Goal: Task Accomplishment & Management: Manage account settings

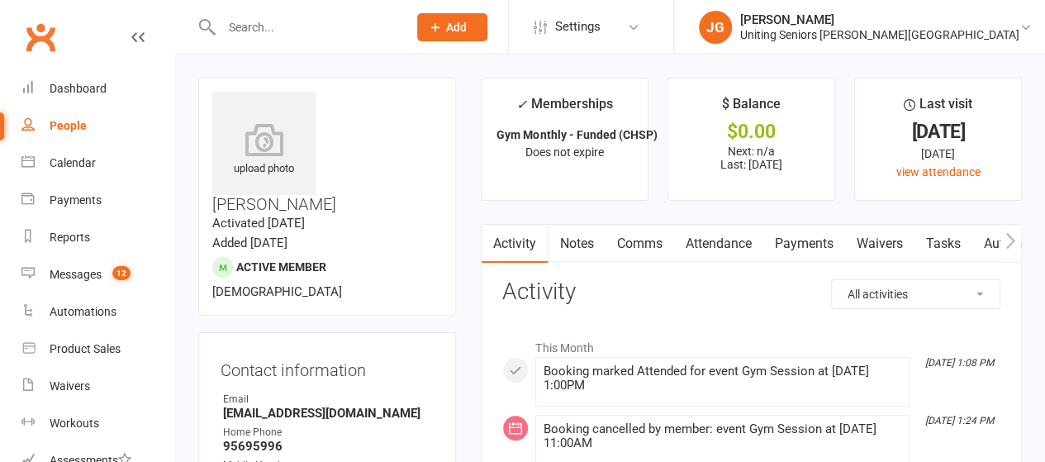
click at [324, 17] on input "text" at bounding box center [305, 27] width 179 height 23
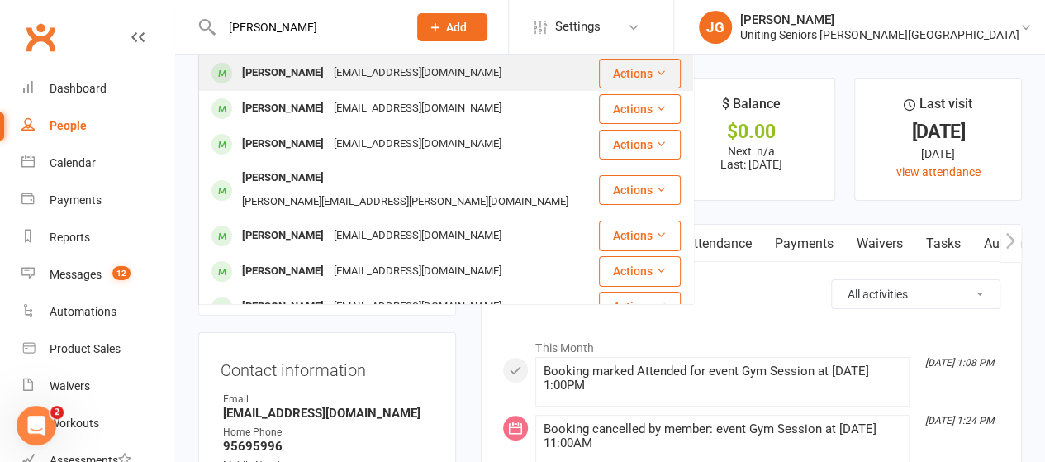
type input "[PERSON_NAME]"
click at [329, 73] on div "[EMAIL_ADDRESS][DOMAIN_NAME]" at bounding box center [418, 73] width 178 height 24
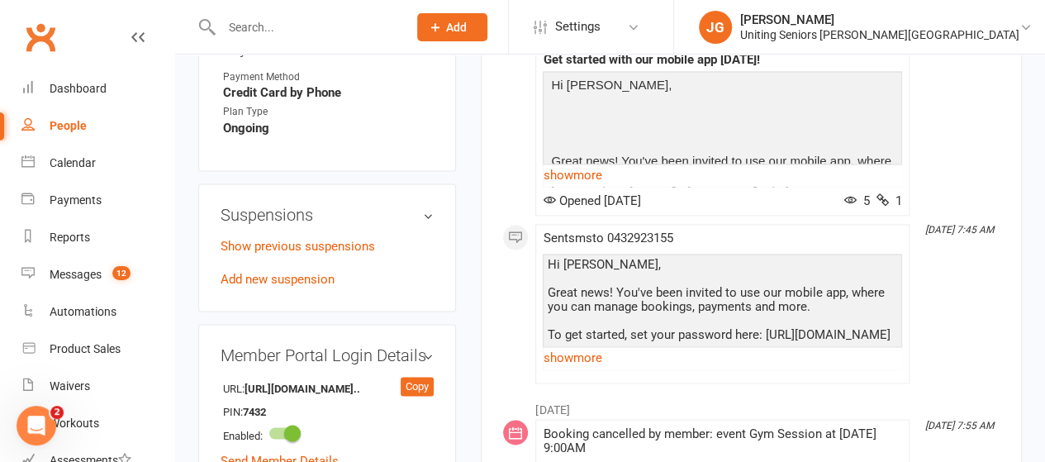
scroll to position [1171, 0]
click at [298, 271] on link "Add new suspension" at bounding box center [277, 278] width 114 height 15
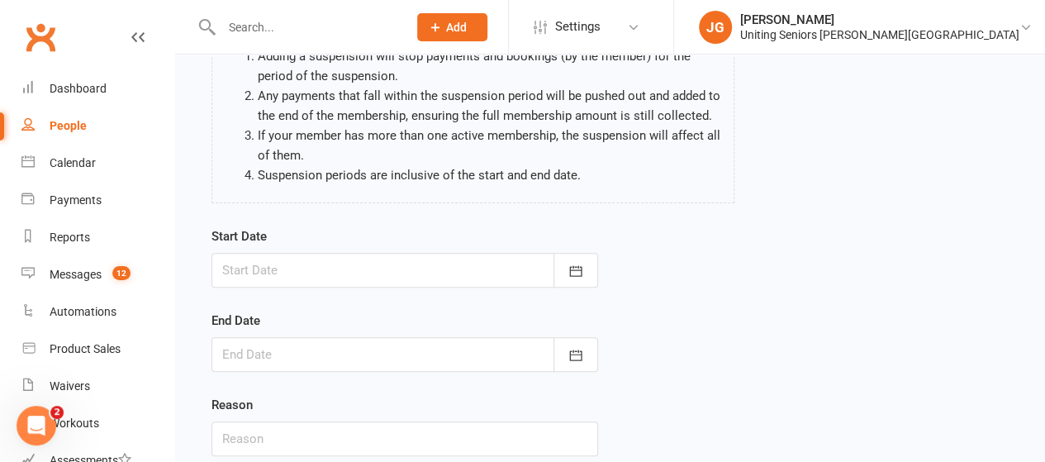
scroll to position [159, 0]
click at [583, 268] on button "button" at bounding box center [575, 269] width 45 height 35
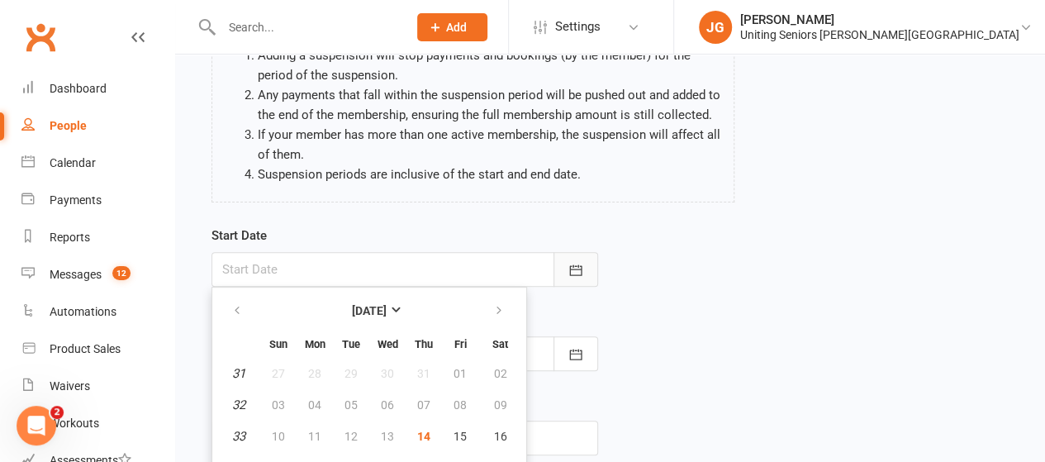
scroll to position [243, 0]
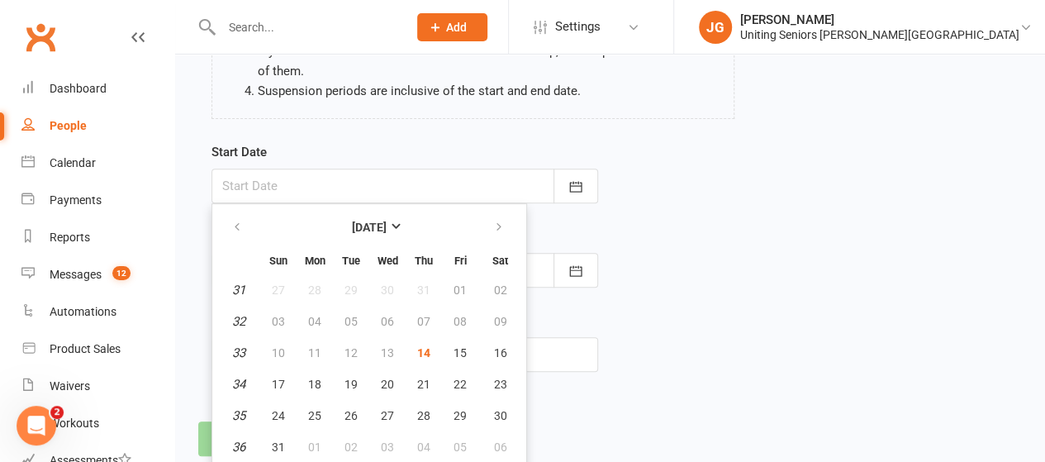
click at [774, 280] on div "Start Date [DATE] Sun Mon Tue Wed Thu Fri Sat 31 27 28 29 30 31 01 02 32 03 04 …" at bounding box center [610, 268] width 822 height 253
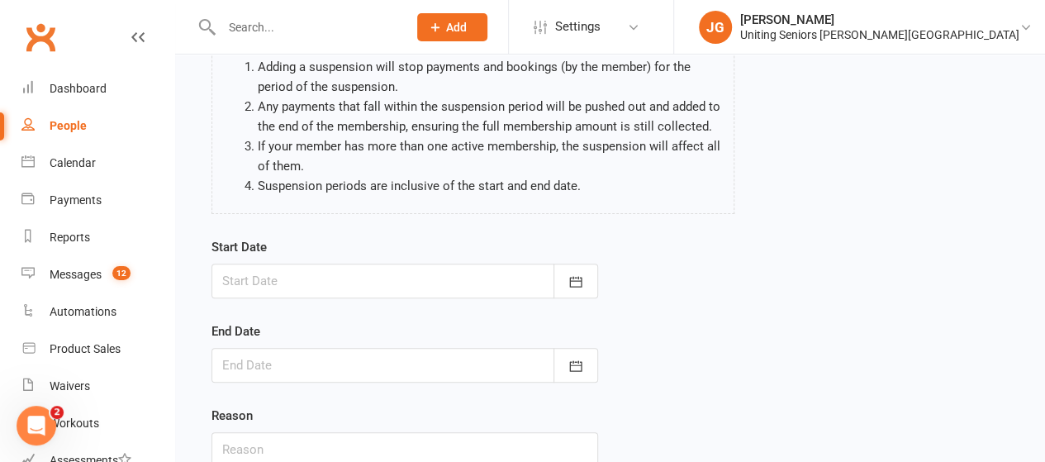
scroll to position [149, 0]
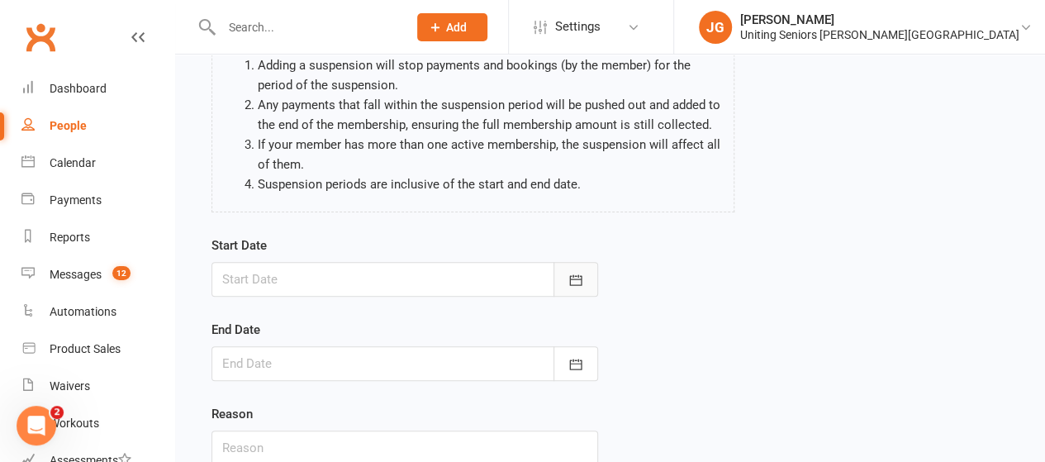
click at [573, 280] on icon "button" at bounding box center [575, 280] width 17 height 17
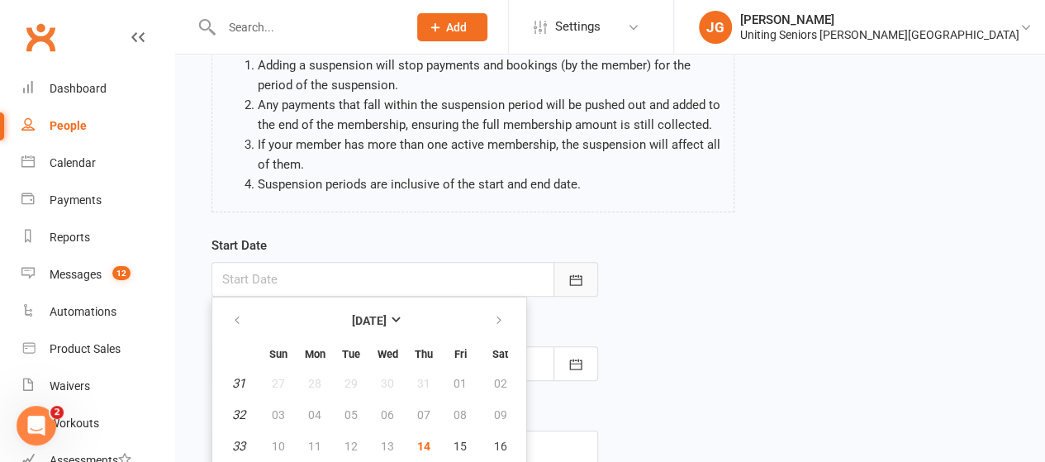
scroll to position [243, 0]
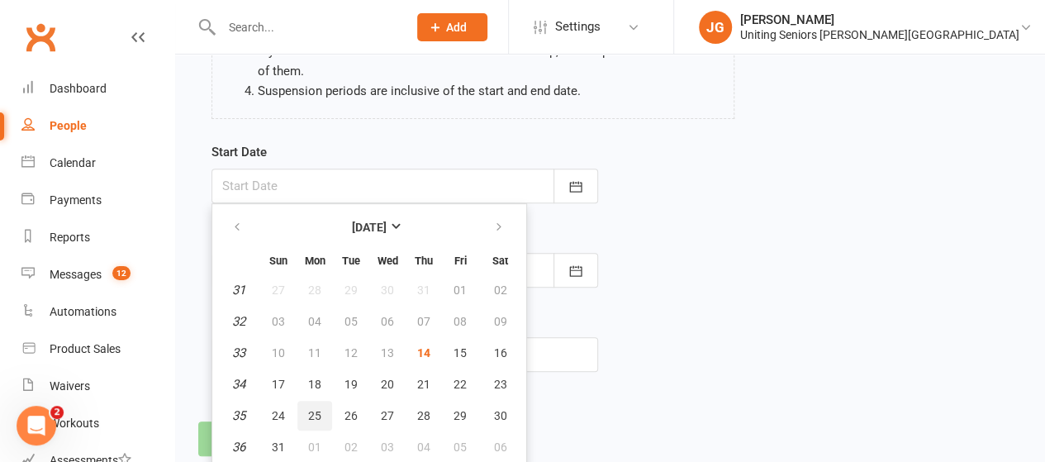
click at [306, 417] on button "25" at bounding box center [314, 416] width 35 height 30
type input "[DATE]"
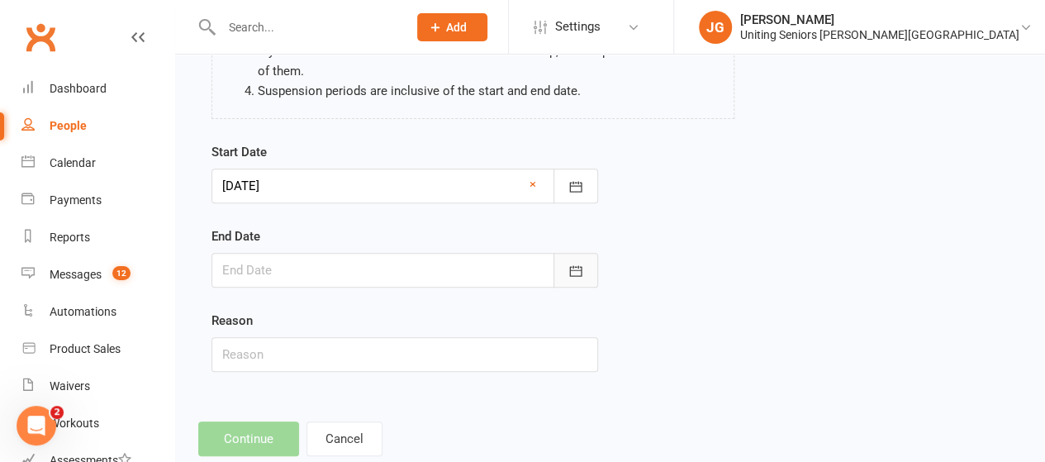
click at [563, 270] on button "button" at bounding box center [575, 270] width 45 height 35
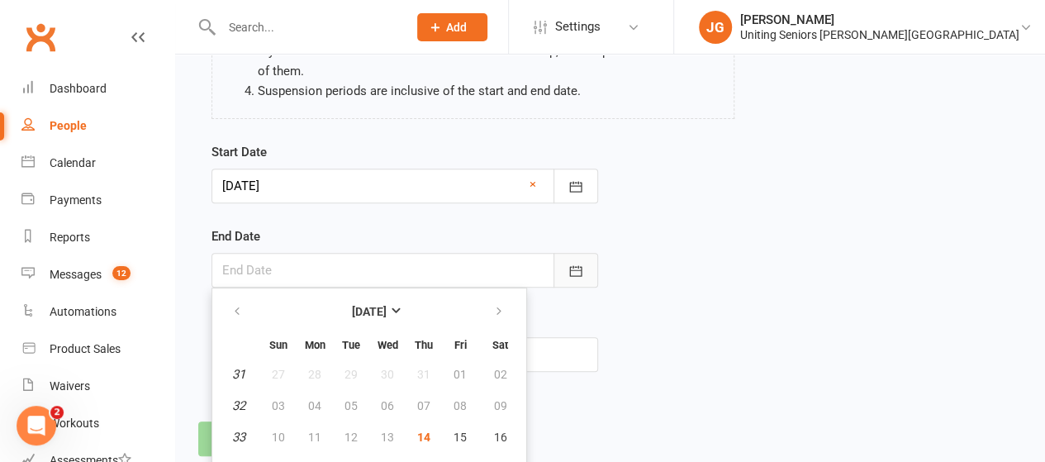
scroll to position [327, 0]
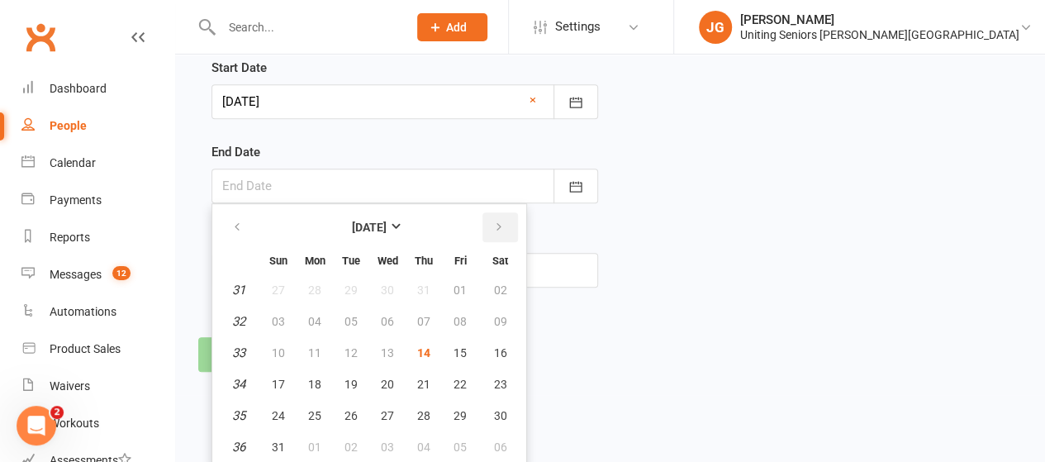
click at [494, 220] on icon "button" at bounding box center [499, 226] width 12 height 13
click at [322, 319] on button "08" at bounding box center [314, 321] width 35 height 30
type input "[DATE]"
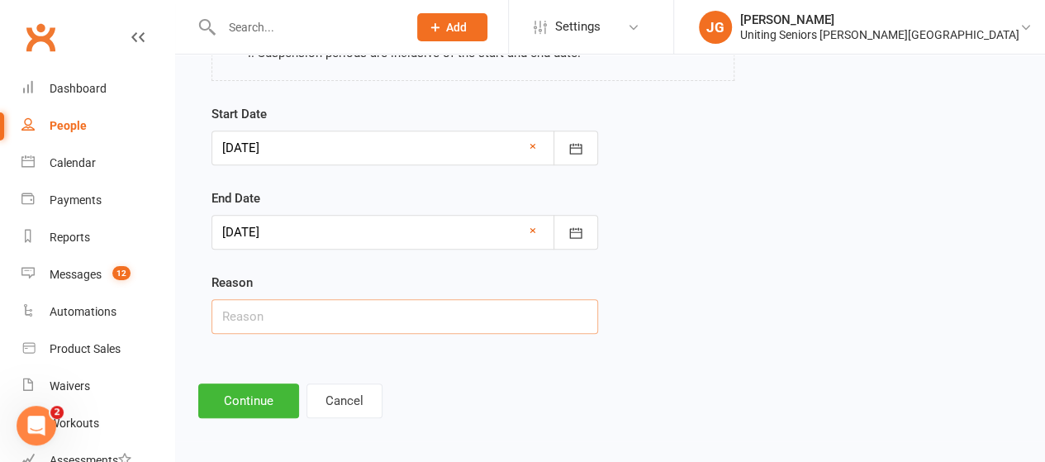
click at [299, 316] on input "text" at bounding box center [404, 316] width 386 height 35
type input "Medical"
click at [239, 386] on button "Continue" at bounding box center [248, 400] width 101 height 35
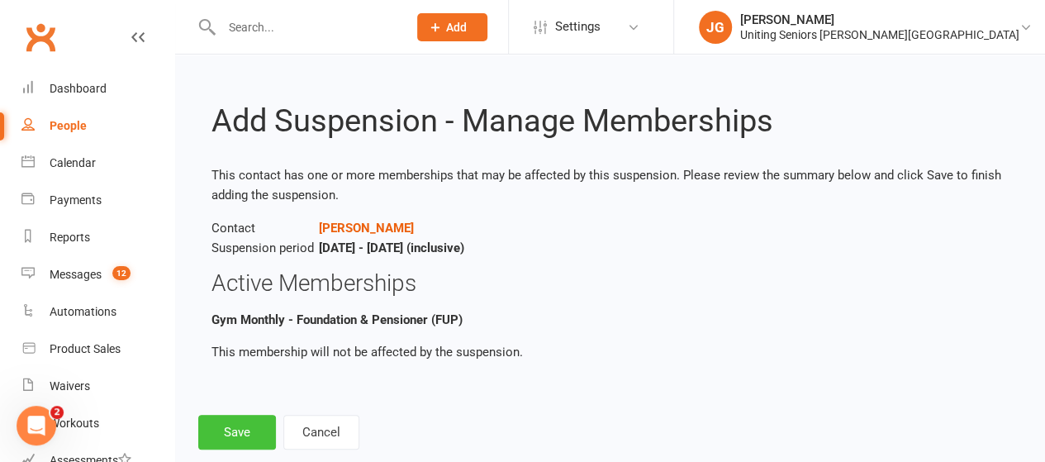
click at [252, 435] on button "Save" at bounding box center [237, 432] width 78 height 35
